Goal: Use online tool/utility

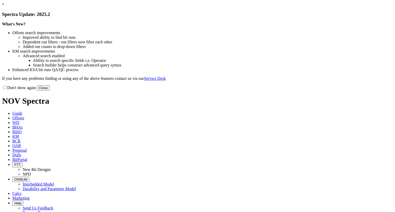
click at [4, 6] on link "×" at bounding box center [3, 4] width 2 height 4
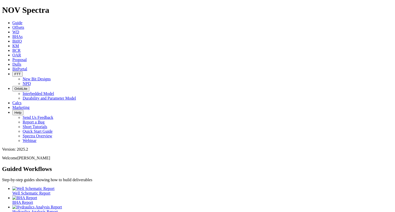
click at [27, 67] on span "BitPortal" at bounding box center [19, 69] width 15 height 4
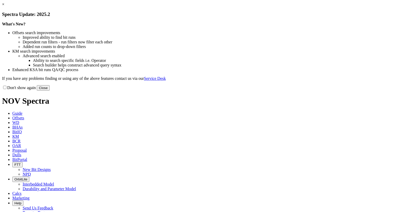
click at [4, 6] on link "×" at bounding box center [3, 4] width 2 height 4
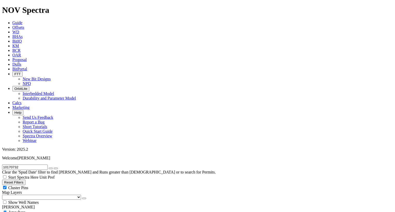
scroll to position [479, 0]
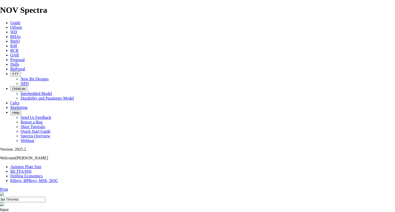
select select "number:14"
select select "number:15"
